Goal: Information Seeking & Learning: Learn about a topic

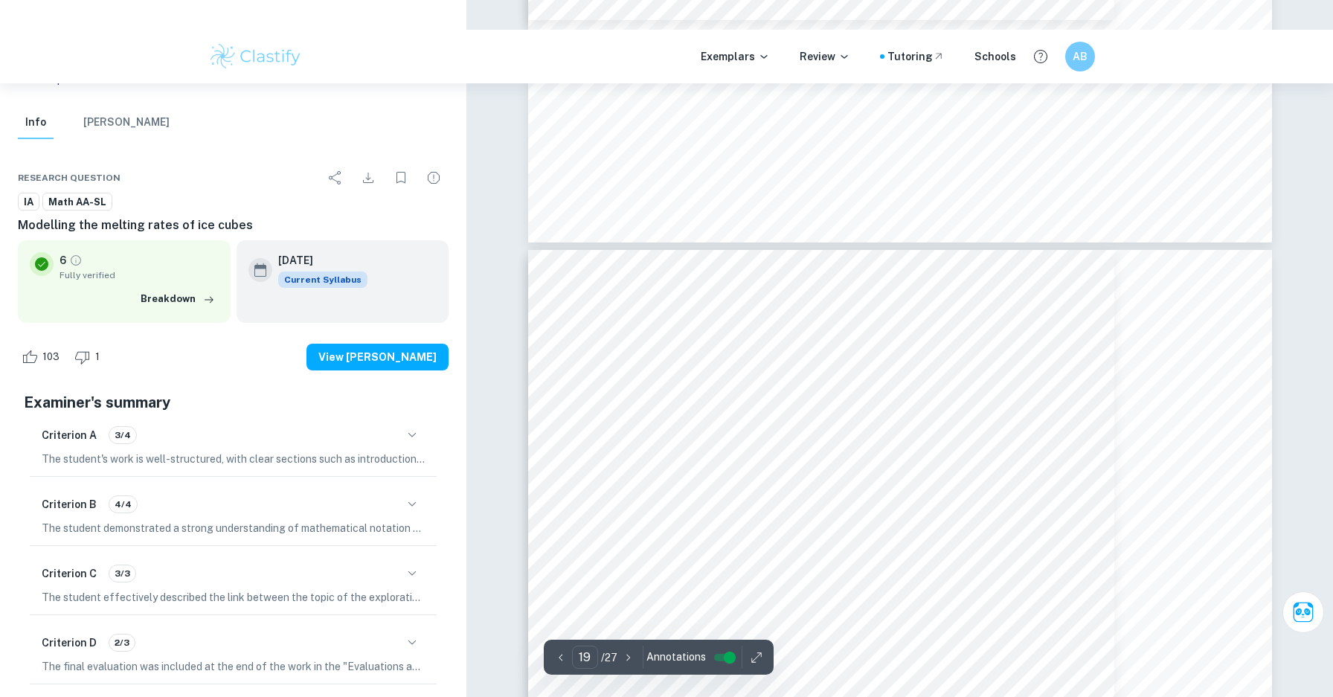
scroll to position [19062, 0]
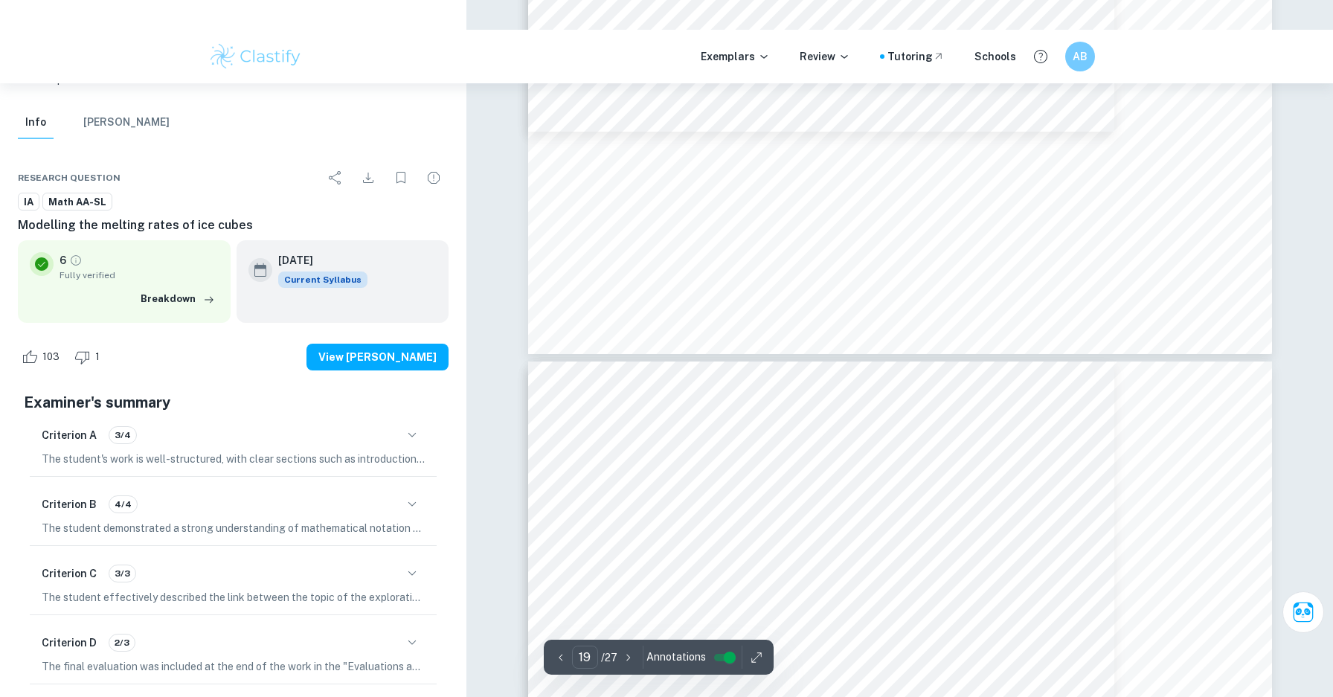
type input "20"
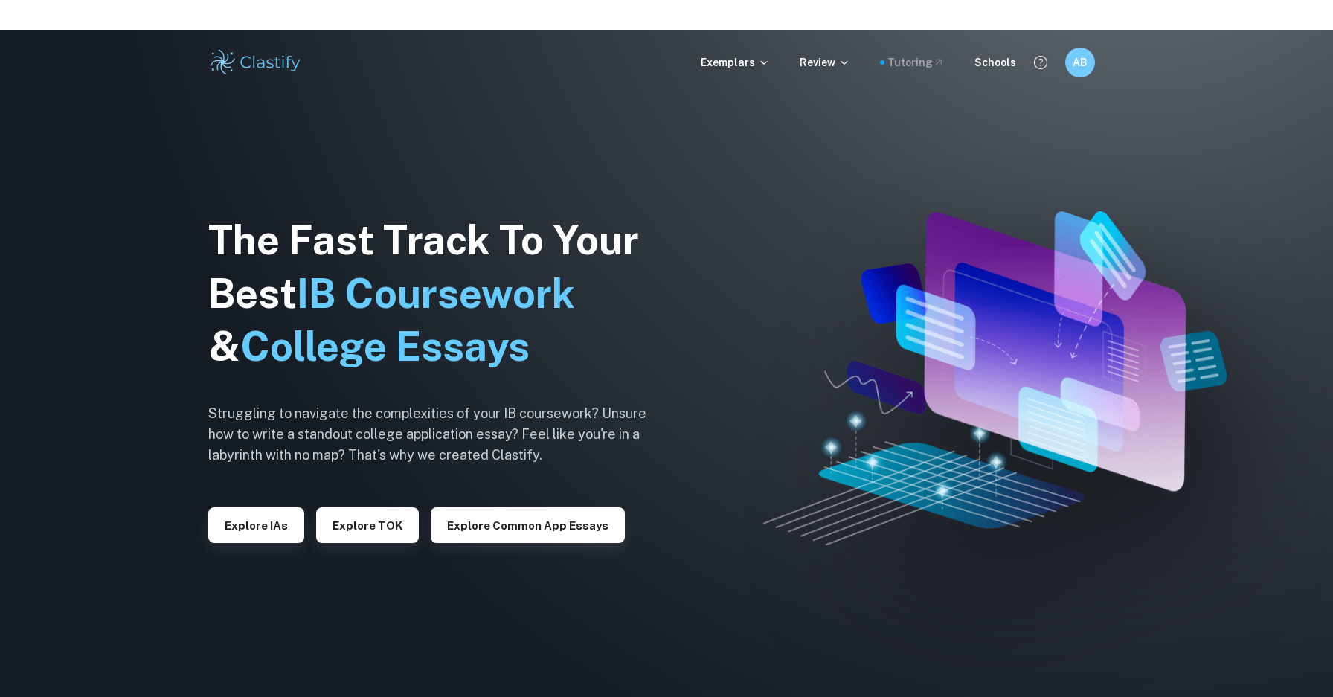
click at [909, 68] on div "Tutoring" at bounding box center [915, 62] width 57 height 16
